Goal: Information Seeking & Learning: Learn about a topic

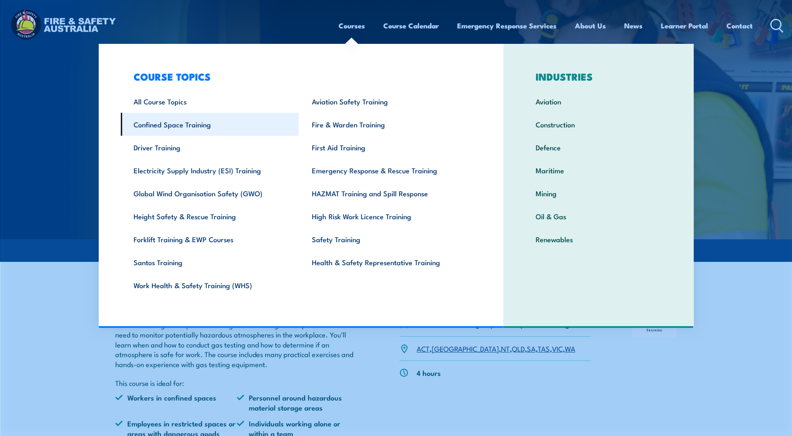
click at [186, 124] on link "Confined Space Training" at bounding box center [210, 124] width 178 height 23
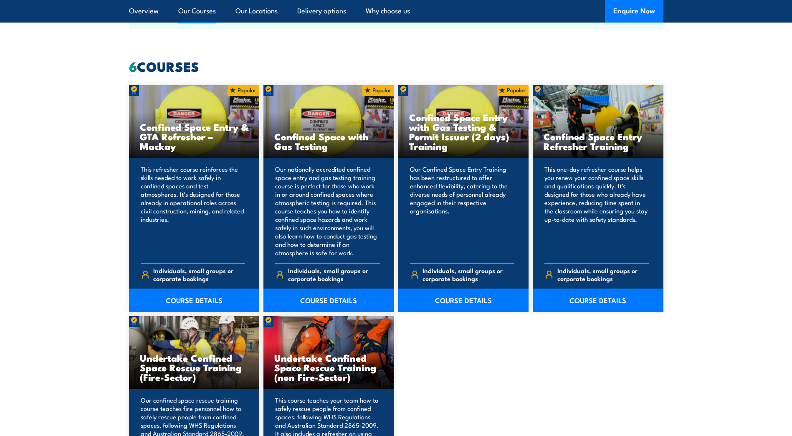
scroll to position [626, 0]
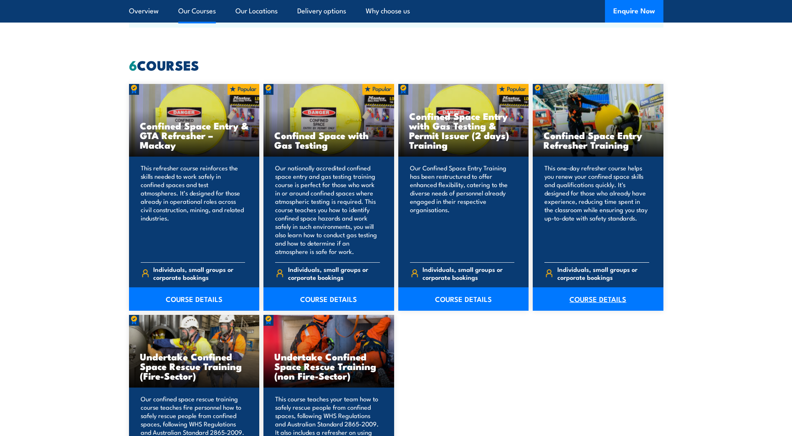
click at [592, 301] on link "COURSE DETAILS" at bounding box center [598, 298] width 131 height 23
